Goal: Information Seeking & Learning: Learn about a topic

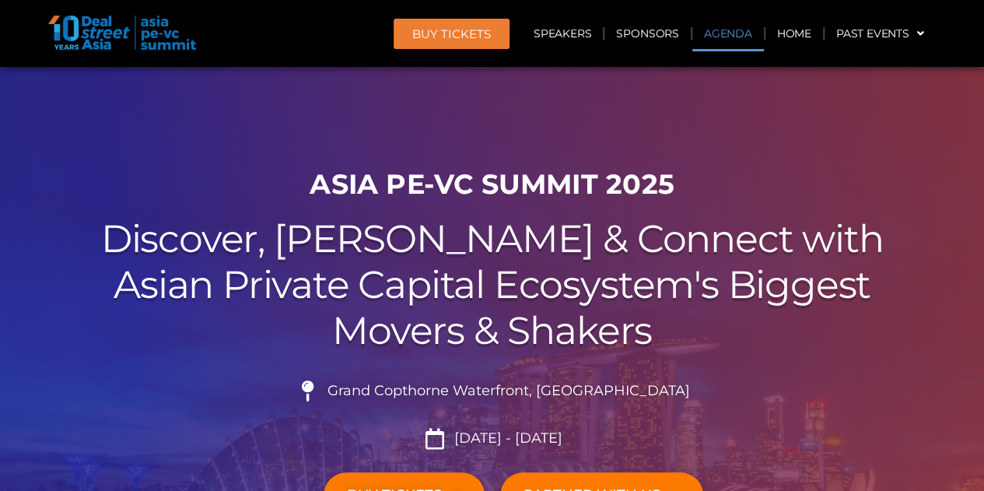
click at [735, 38] on link "Agenda" at bounding box center [728, 34] width 72 height 36
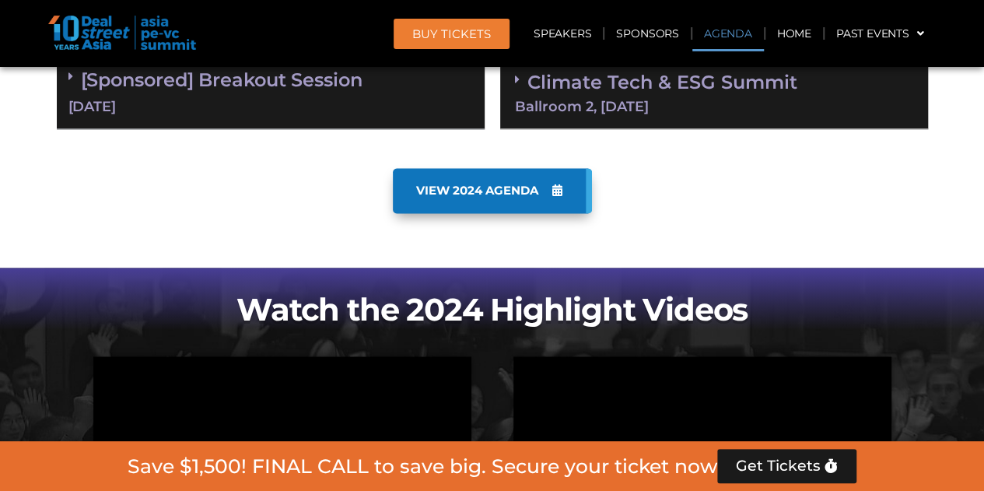
scroll to position [1047, 0]
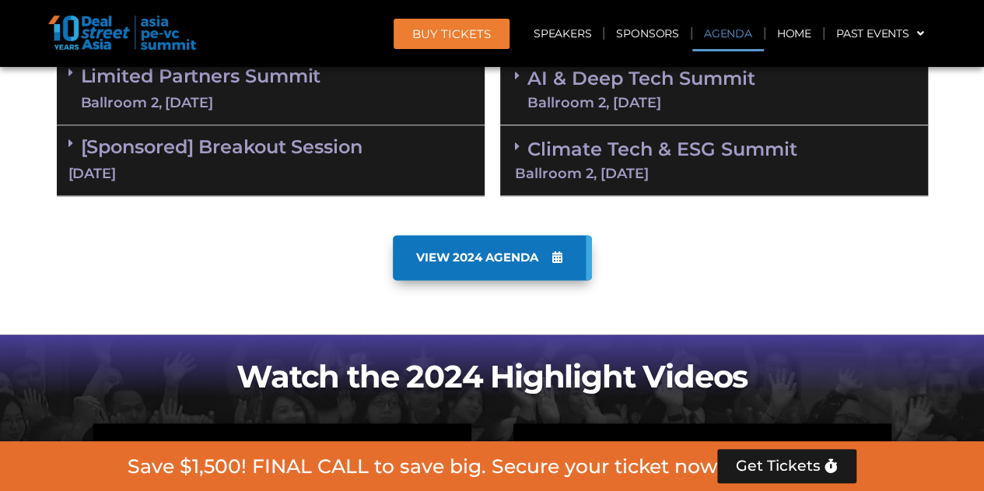
click at [453, 257] on span "VIEW 2024 AGENDA" at bounding box center [477, 257] width 122 height 14
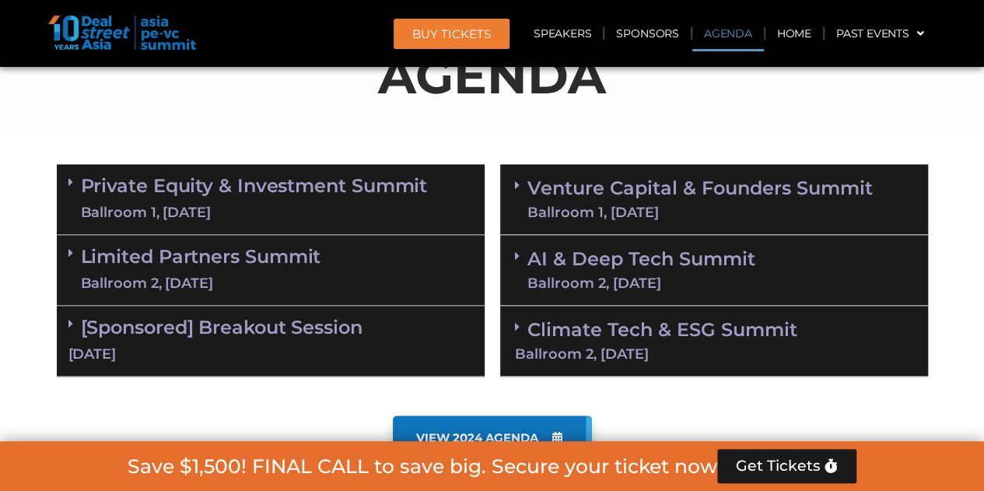
scroll to position [891, 0]
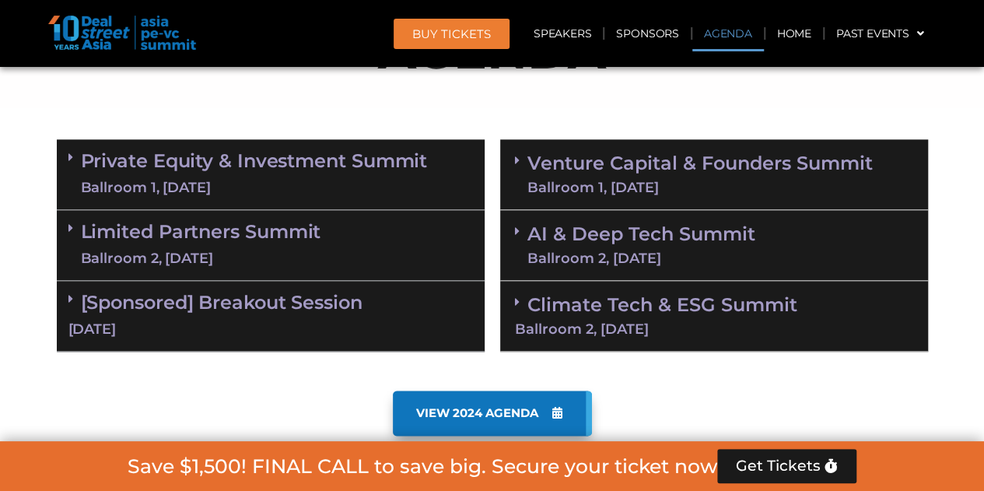
click at [251, 175] on link "Private Equity & Investment Summit Ballroom 1, [DATE]" at bounding box center [254, 174] width 347 height 47
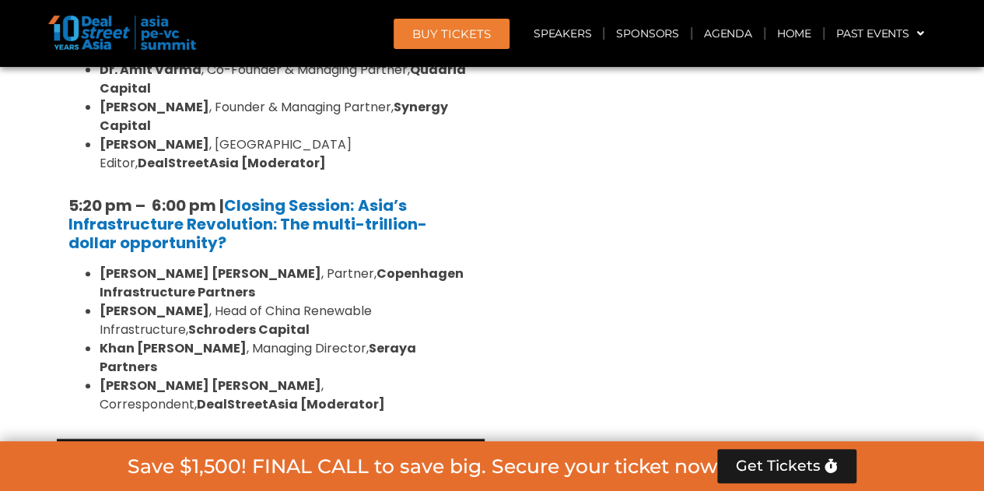
scroll to position [3223, 0]
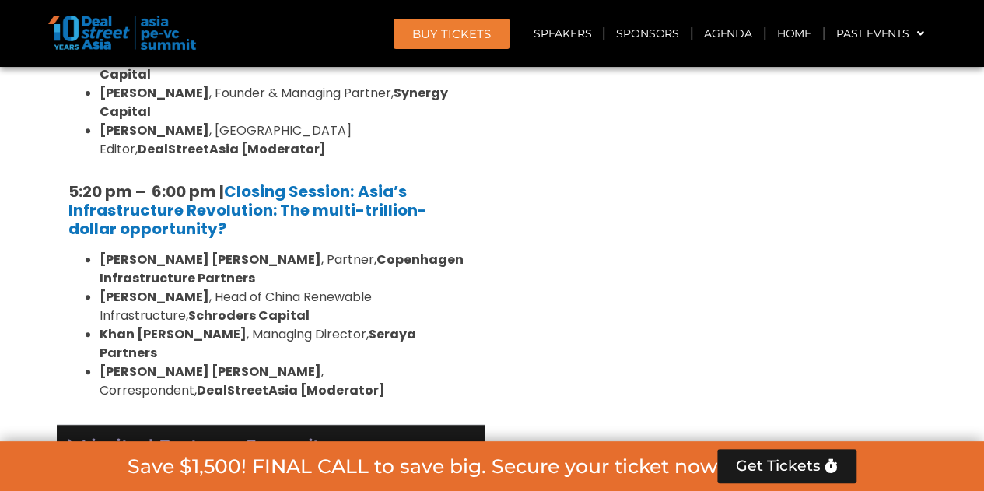
click at [295, 463] on div "Ballroom 2, [DATE]" at bounding box center [201, 472] width 240 height 19
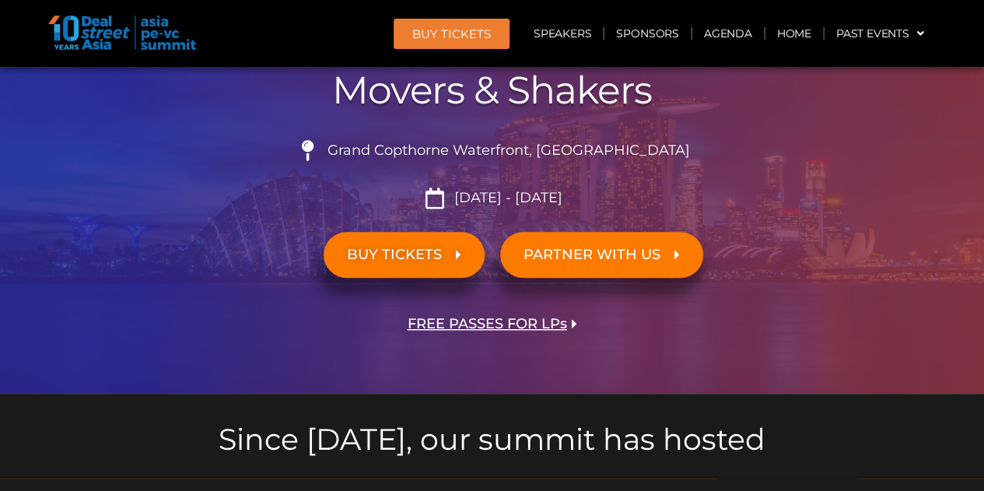
scroll to position [191, 0]
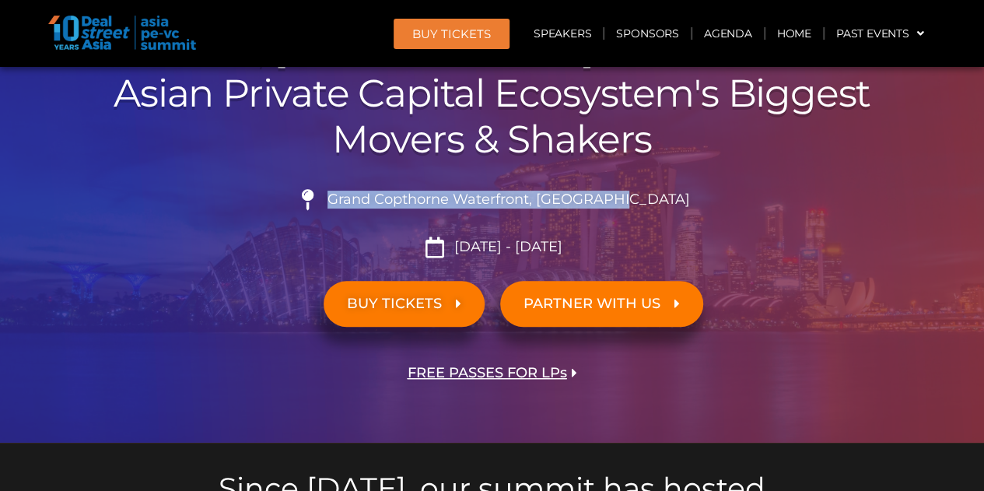
drag, startPoint x: 370, startPoint y: 198, endPoint x: 650, endPoint y: 198, distance: 279.9
click at [650, 198] on li "Grand Copthorne Waterfront, [GEOGRAPHIC_DATA]​" at bounding box center [492, 206] width 871 height 34
copy span "Grand Copthorne Waterfront, [GEOGRAPHIC_DATA]​"
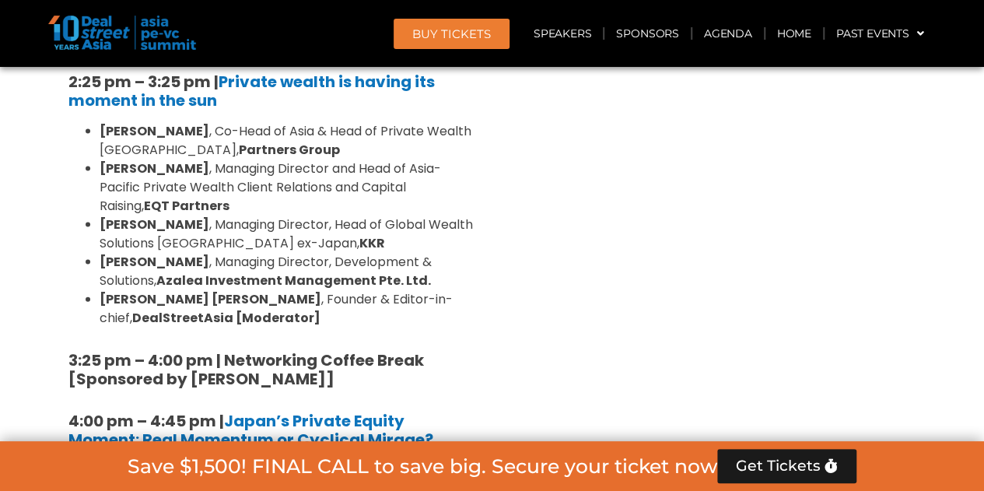
scroll to position [4701, 0]
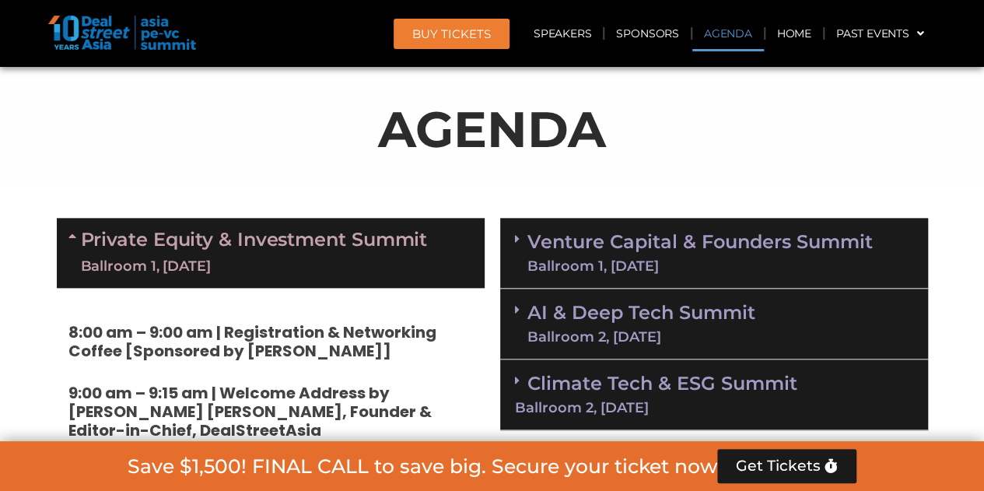
scroll to position [969, 0]
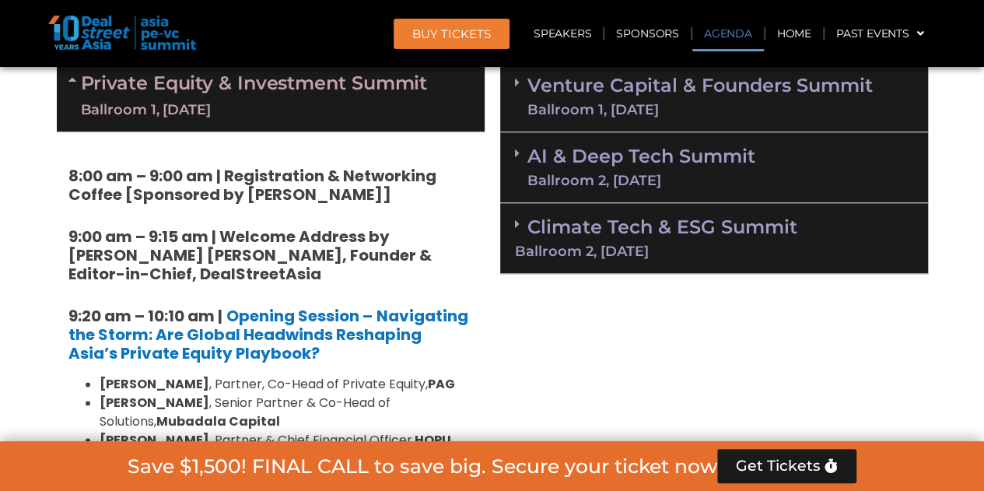
click at [689, 107] on div "Ballroom 1, [DATE]" at bounding box center [699, 110] width 345 height 14
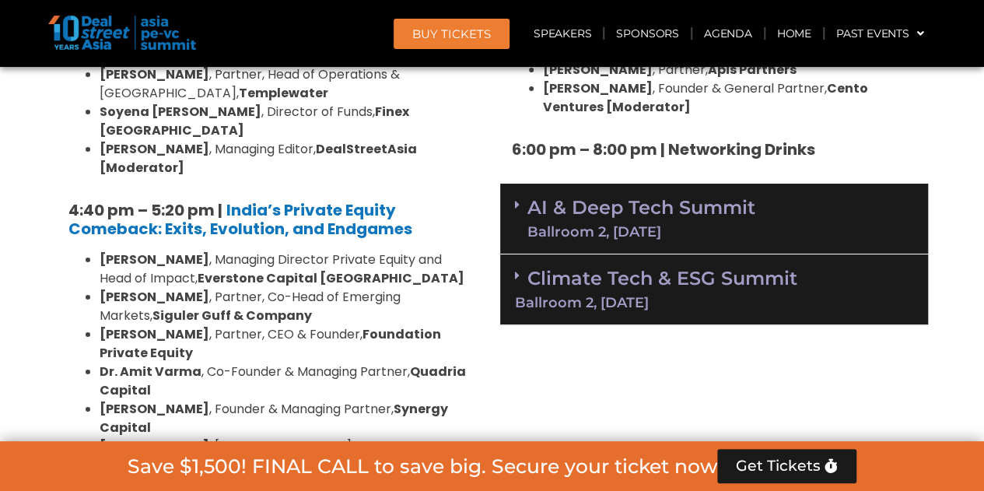
scroll to position [2757, 0]
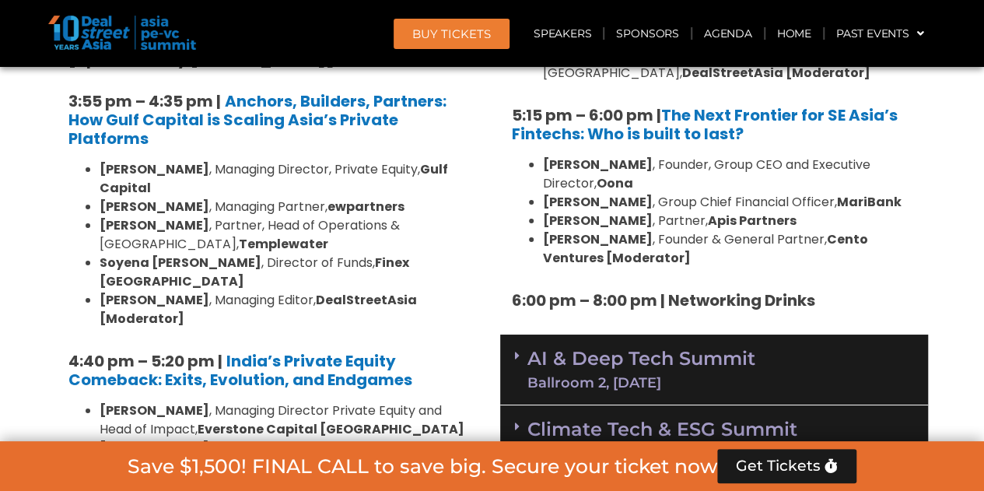
click at [667, 349] on link "AI & Deep Tech Summit Ballroom 2, [DATE]" at bounding box center [641, 369] width 228 height 40
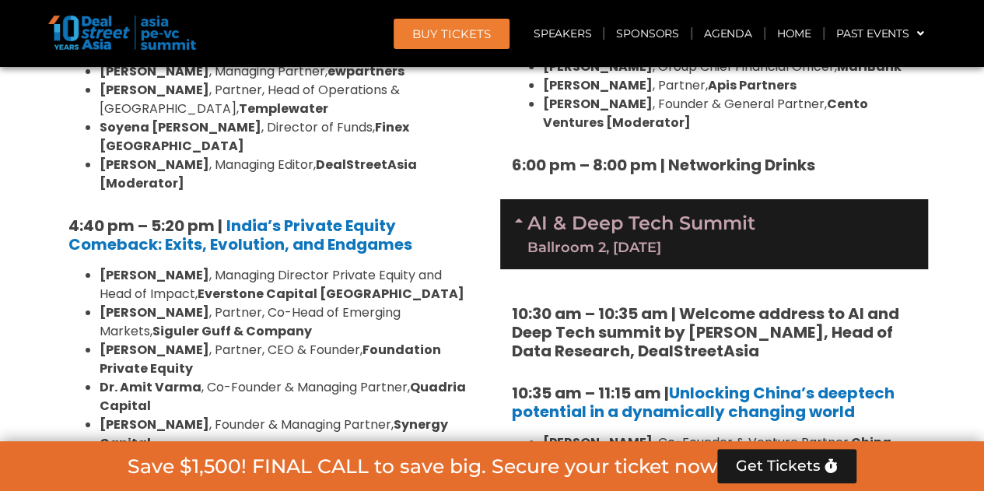
scroll to position [3457, 0]
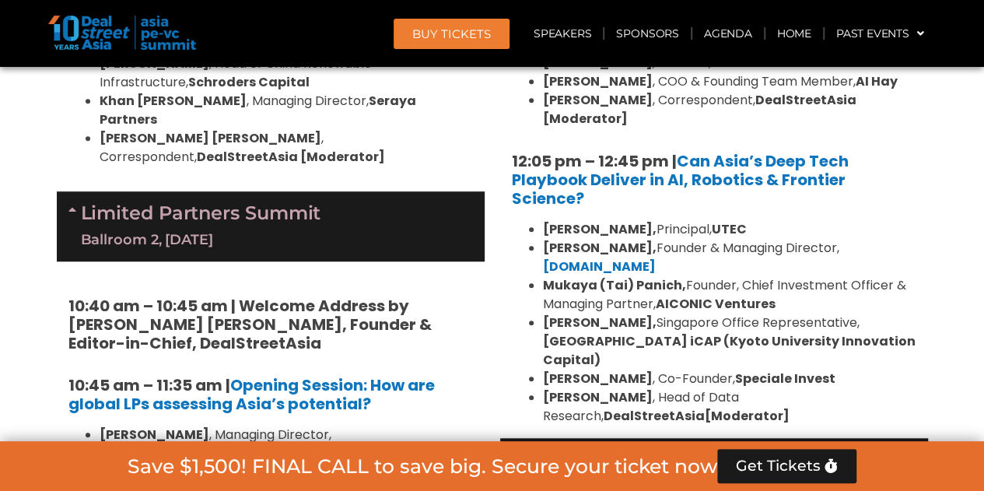
click at [645, 450] on link "Climate Tech & ESG Summit Ballroom 2, [DATE]" at bounding box center [714, 471] width 398 height 43
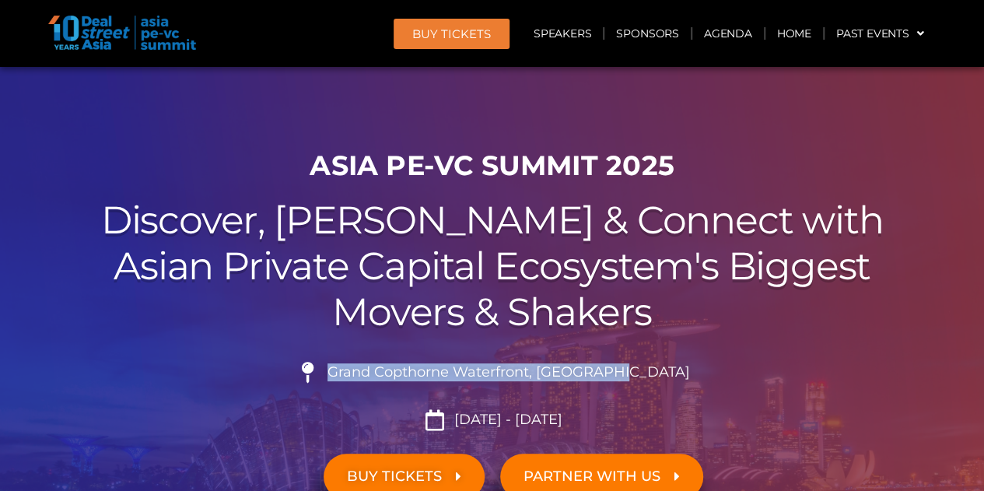
scroll to position [0, 0]
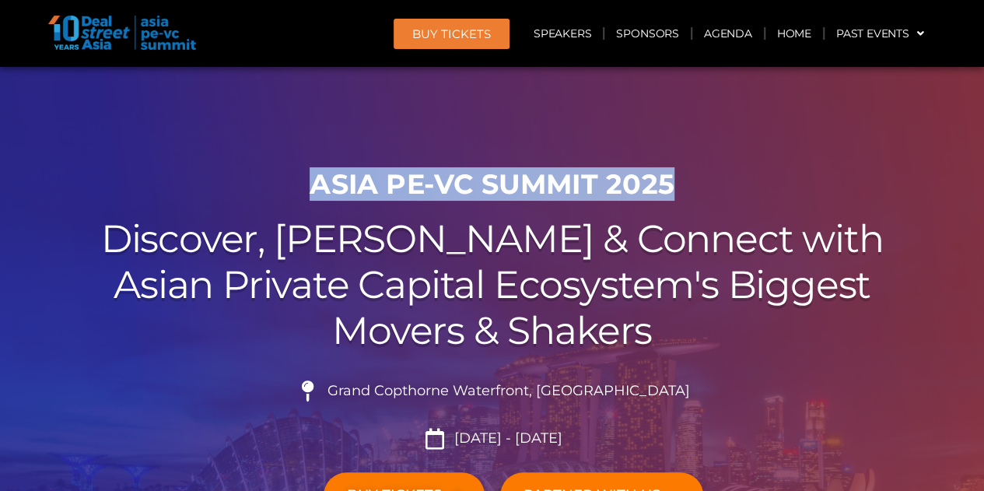
drag, startPoint x: 314, startPoint y: 183, endPoint x: 677, endPoint y: 176, distance: 363.1
click at [677, 176] on h1 "ASIA PE-VC Summit 2025" at bounding box center [492, 184] width 871 height 33
copy h1 "ASIA PE-VC Summit 2025"
